Goal: Find specific page/section: Find specific page/section

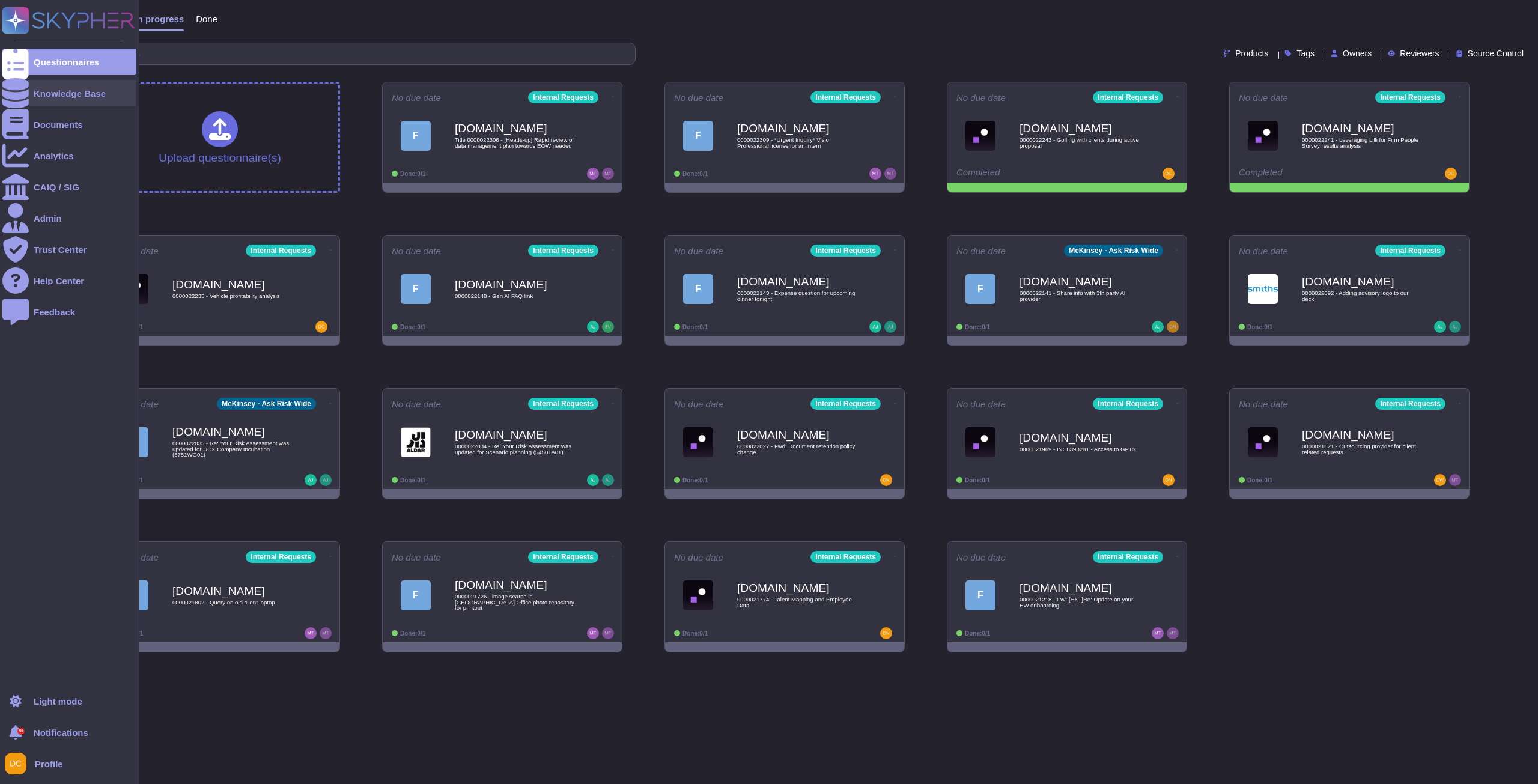
click at [24, 97] on div at bounding box center [15, 93] width 26 height 26
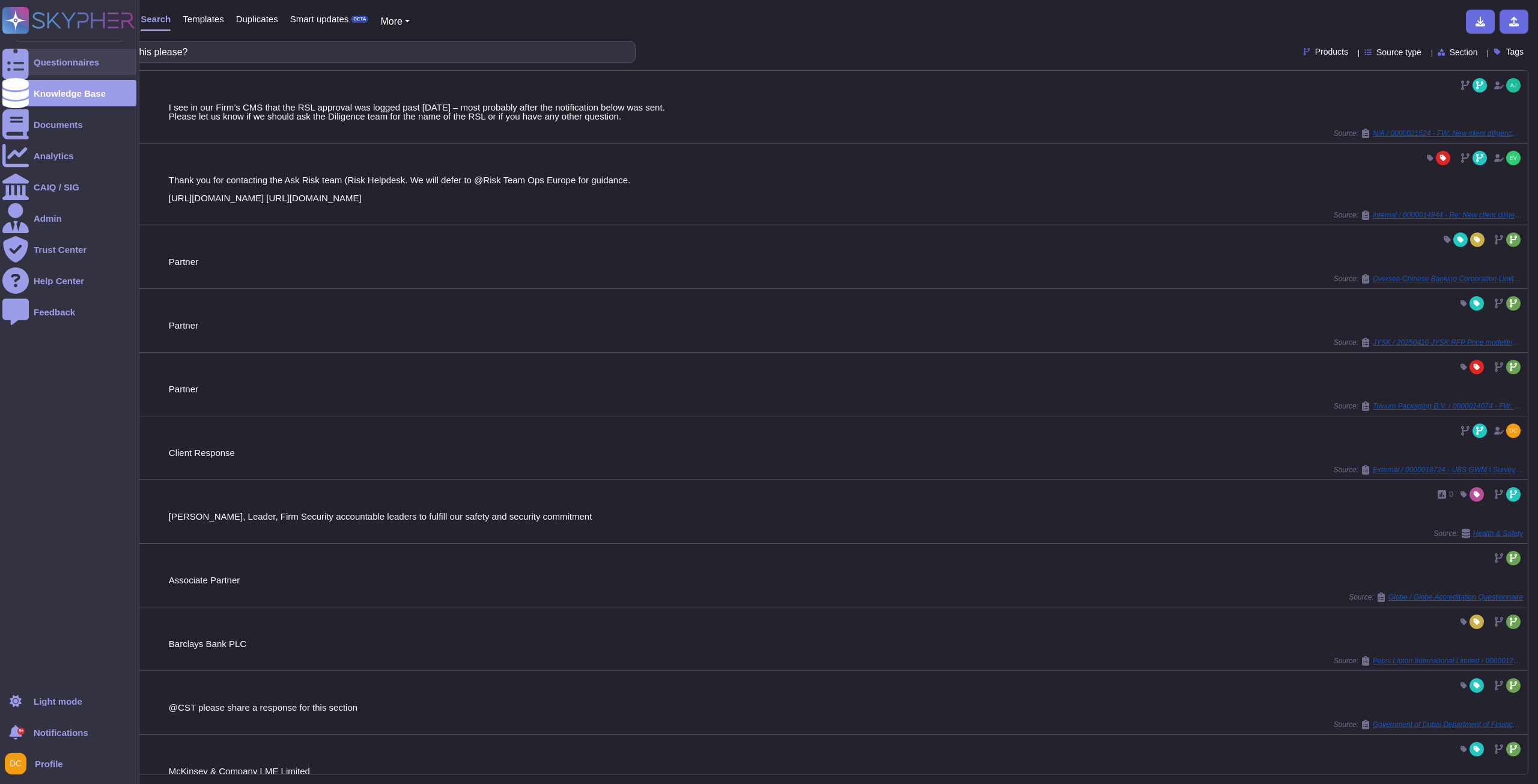
click at [25, 63] on div at bounding box center [15, 61] width 26 height 26
